Goal: Go to known website: Access a specific website the user already knows

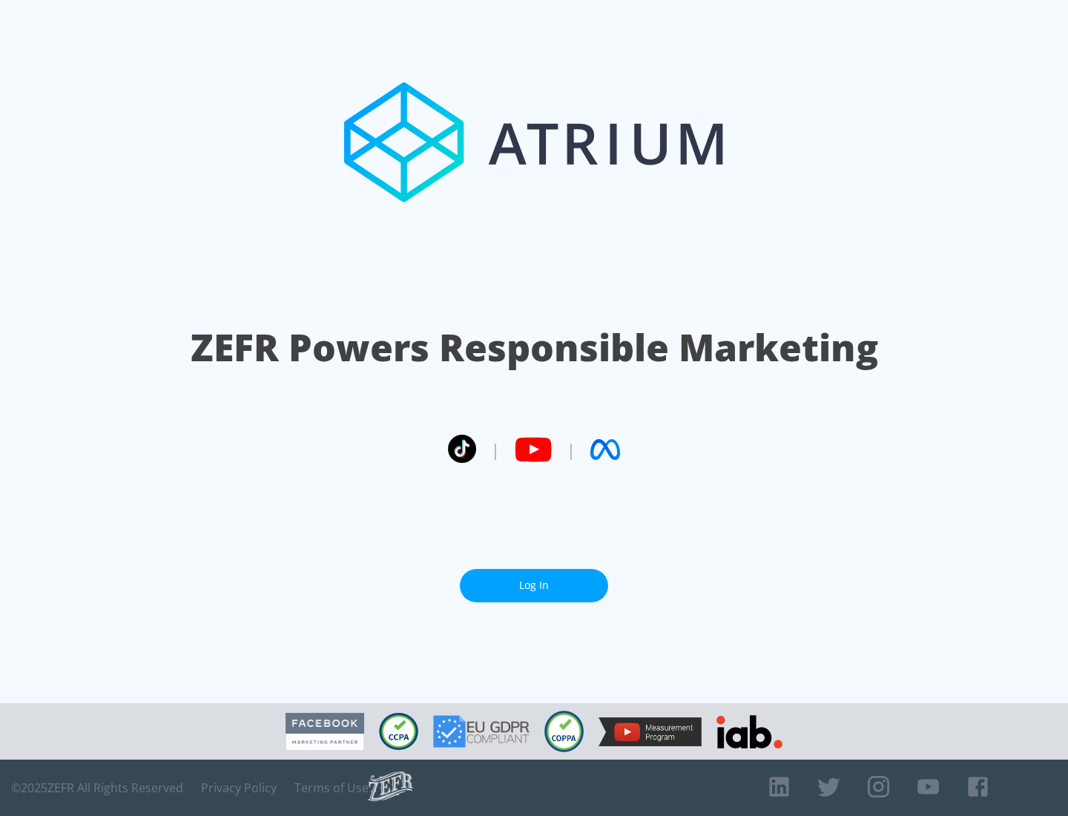
click at [534, 585] on link "Log In" at bounding box center [534, 585] width 148 height 33
